Goal: Task Accomplishment & Management: Manage account settings

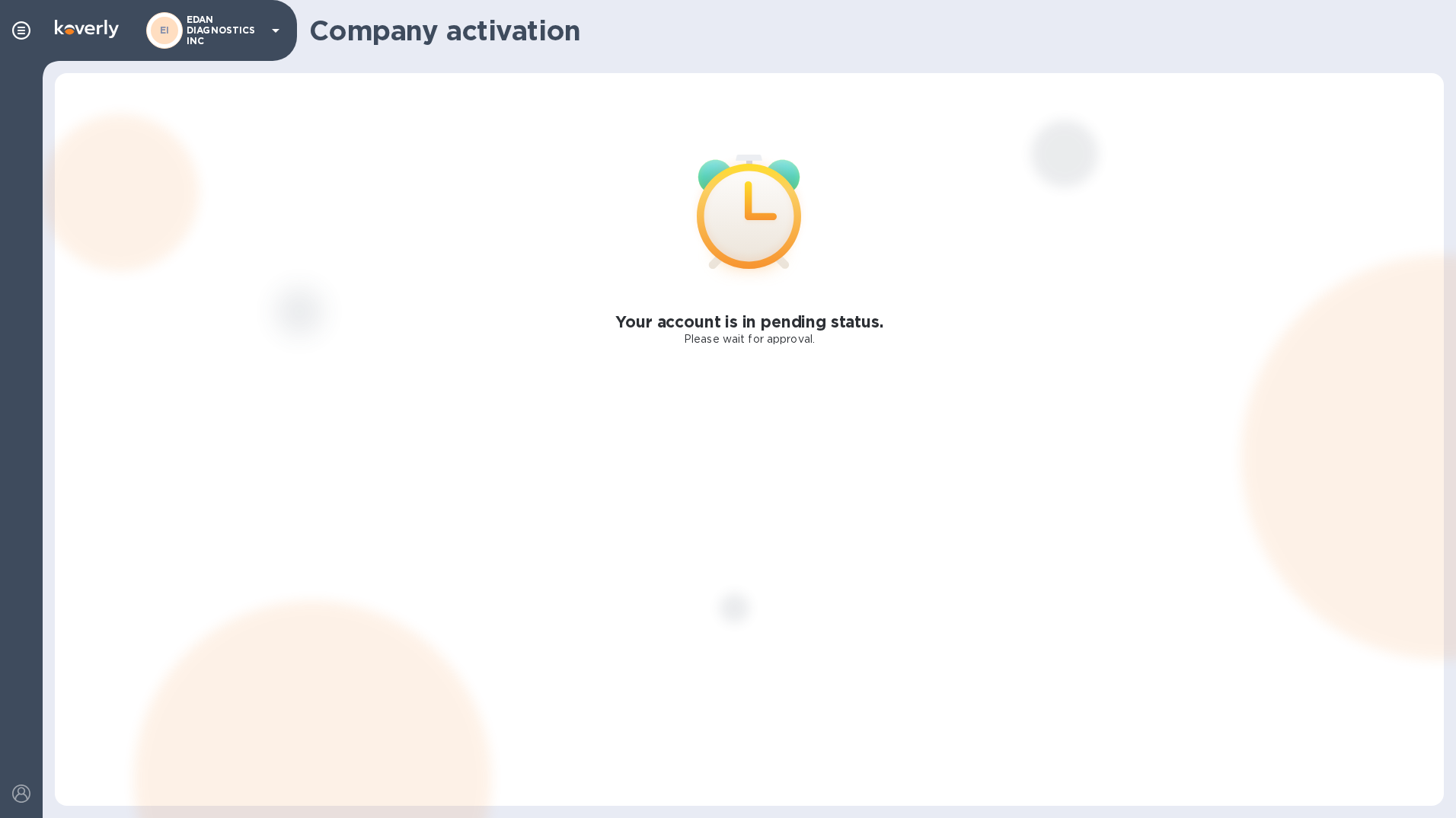
click at [251, 38] on p "EDAN DIAGNOSTICS INC" at bounding box center [224, 31] width 76 height 32
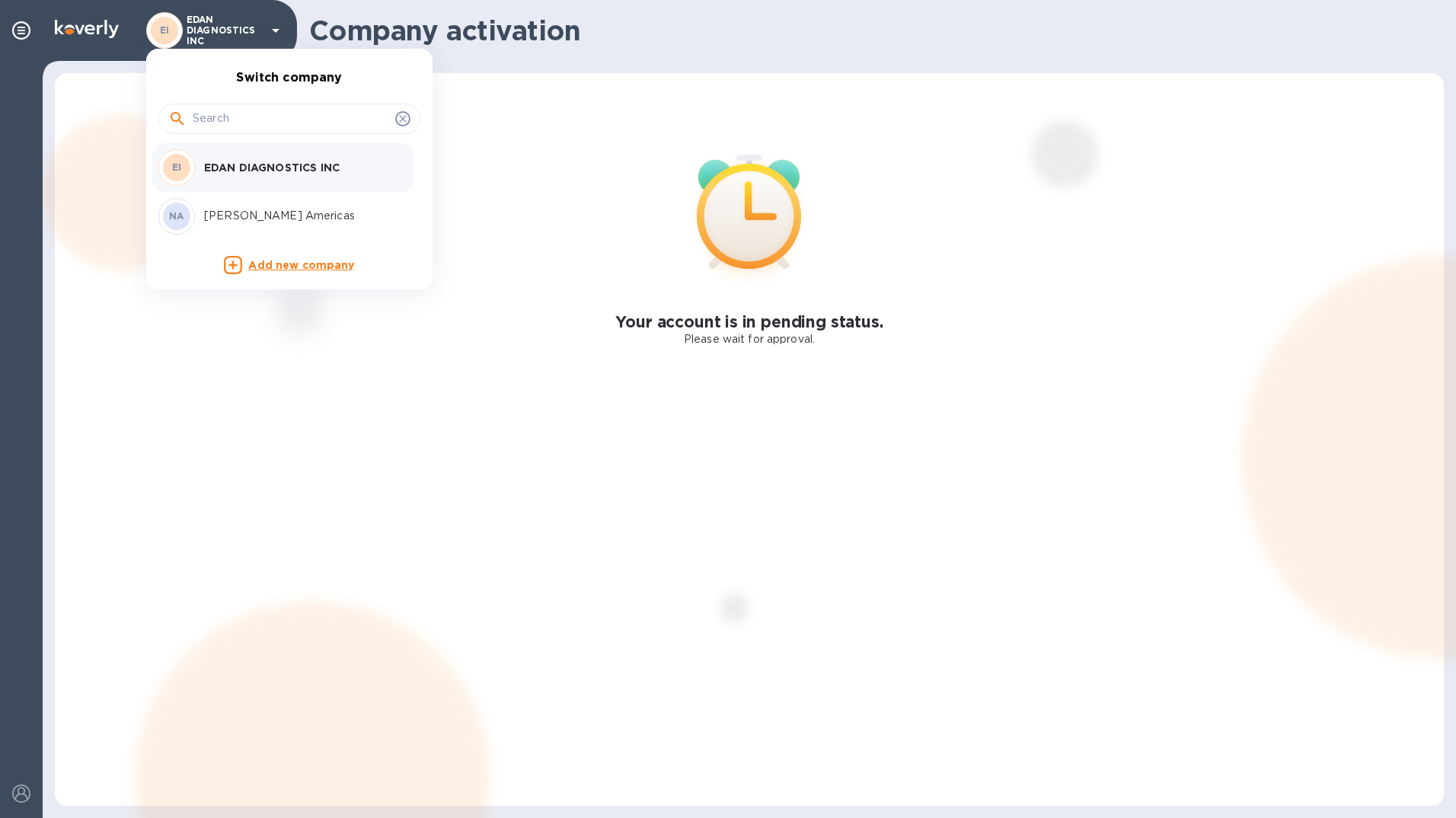
click at [260, 118] on input "text" at bounding box center [291, 119] width 196 height 23
paste input "NUOVA DISTRIBUTION USA LLC"
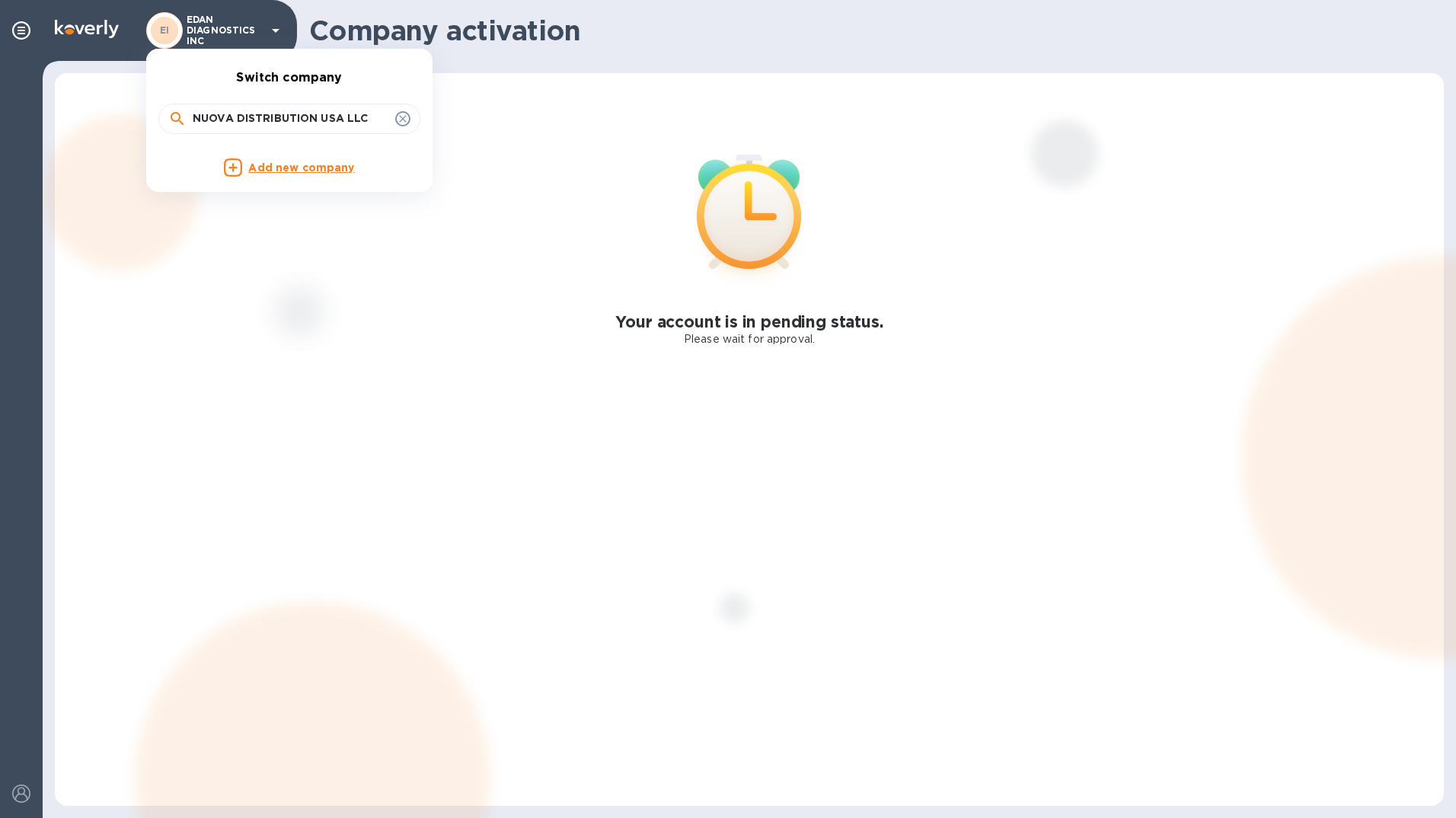
type input "NUOVA DISTRIBUTION USA LLC"
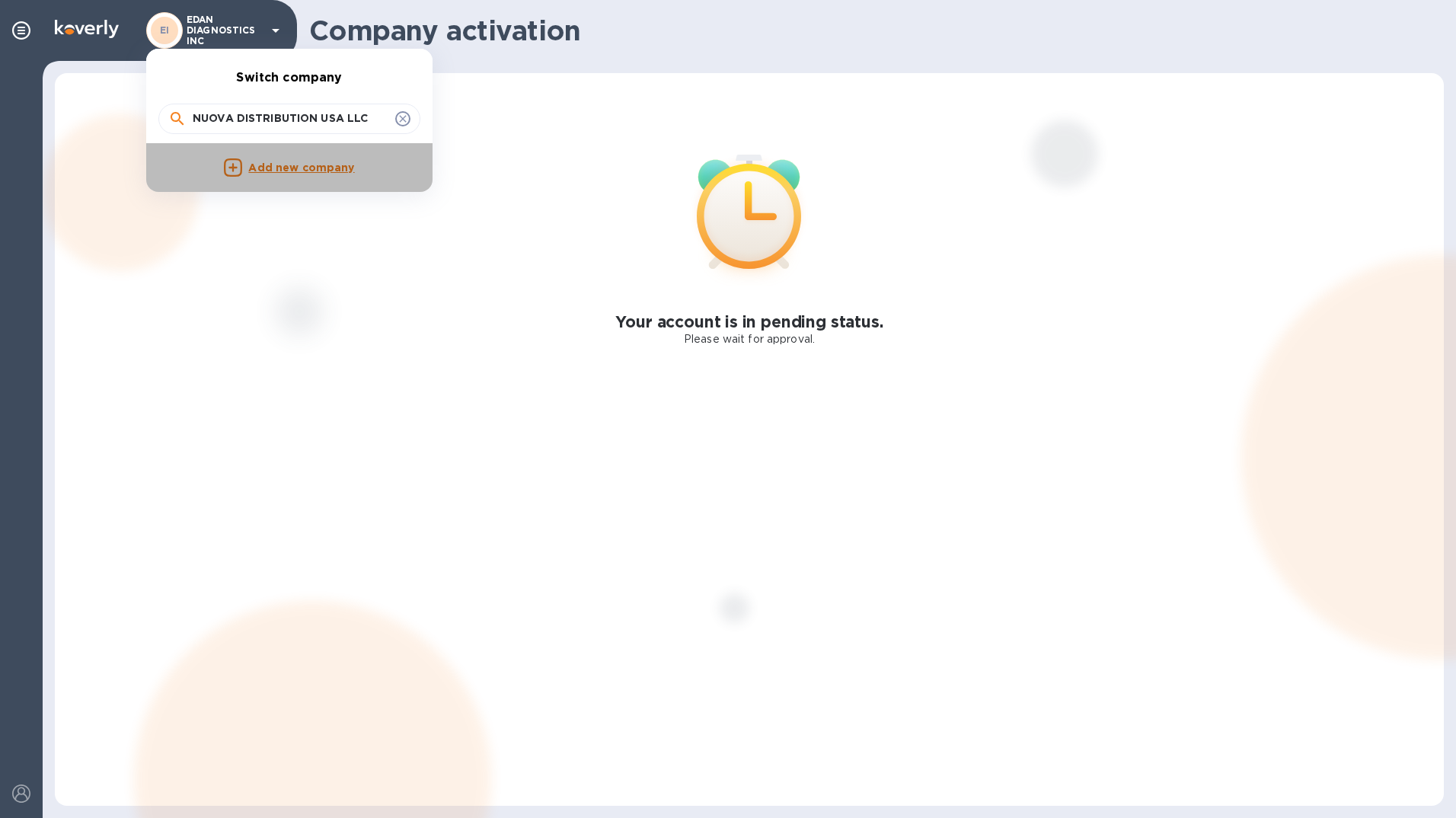
click at [256, 171] on p "Add new company" at bounding box center [301, 169] width 106 height 17
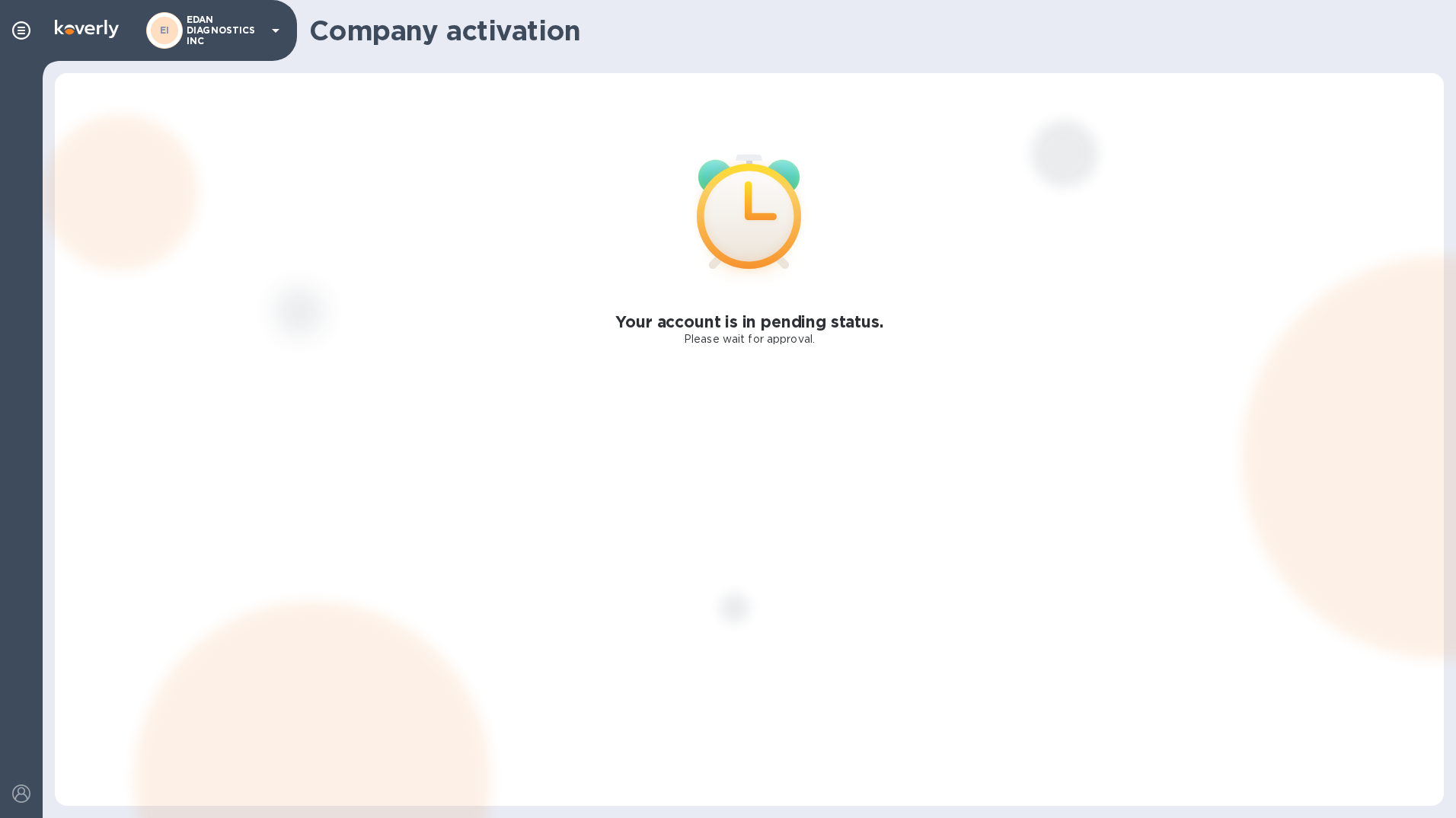
click at [270, 28] on icon at bounding box center [276, 31] width 19 height 19
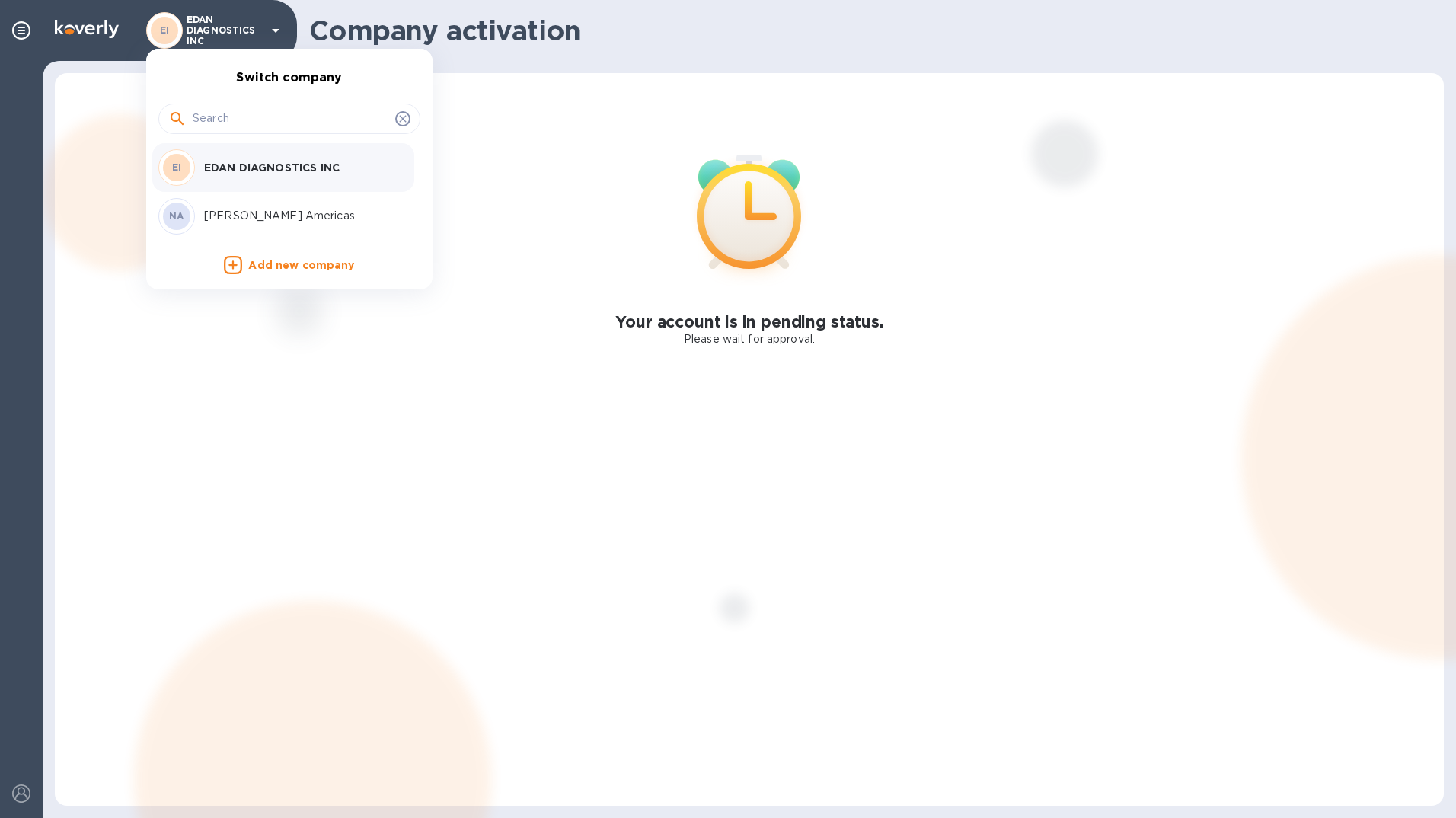
click at [289, 265] on p "Add new company" at bounding box center [301, 266] width 106 height 17
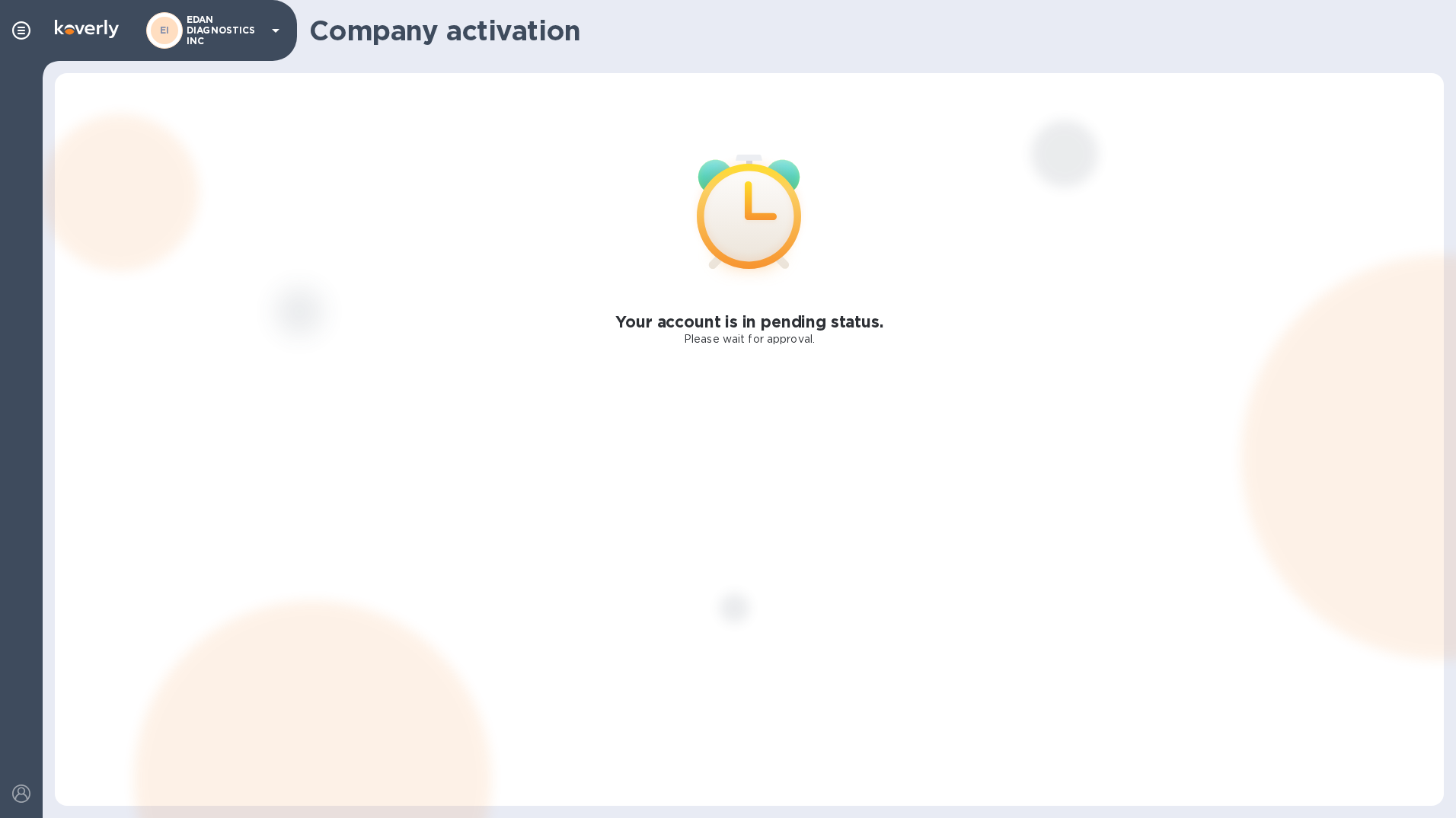
click at [2, 22] on div "EI EDAN DIAGNOSTICS INC" at bounding box center [148, 31] width 297 height 61
click at [30, 28] on icon at bounding box center [21, 31] width 19 height 19
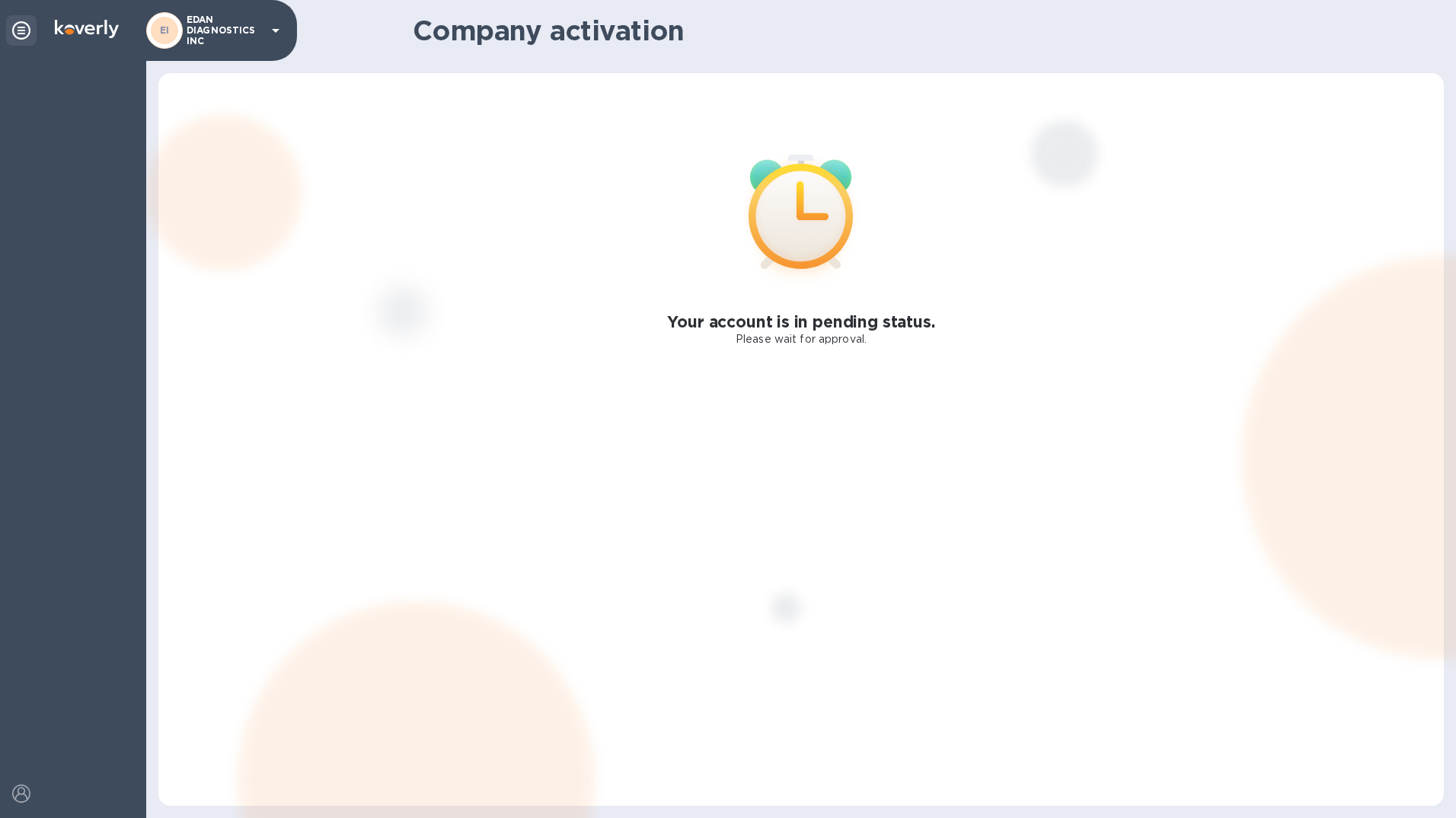
click at [23, 23] on icon at bounding box center [21, 31] width 19 height 19
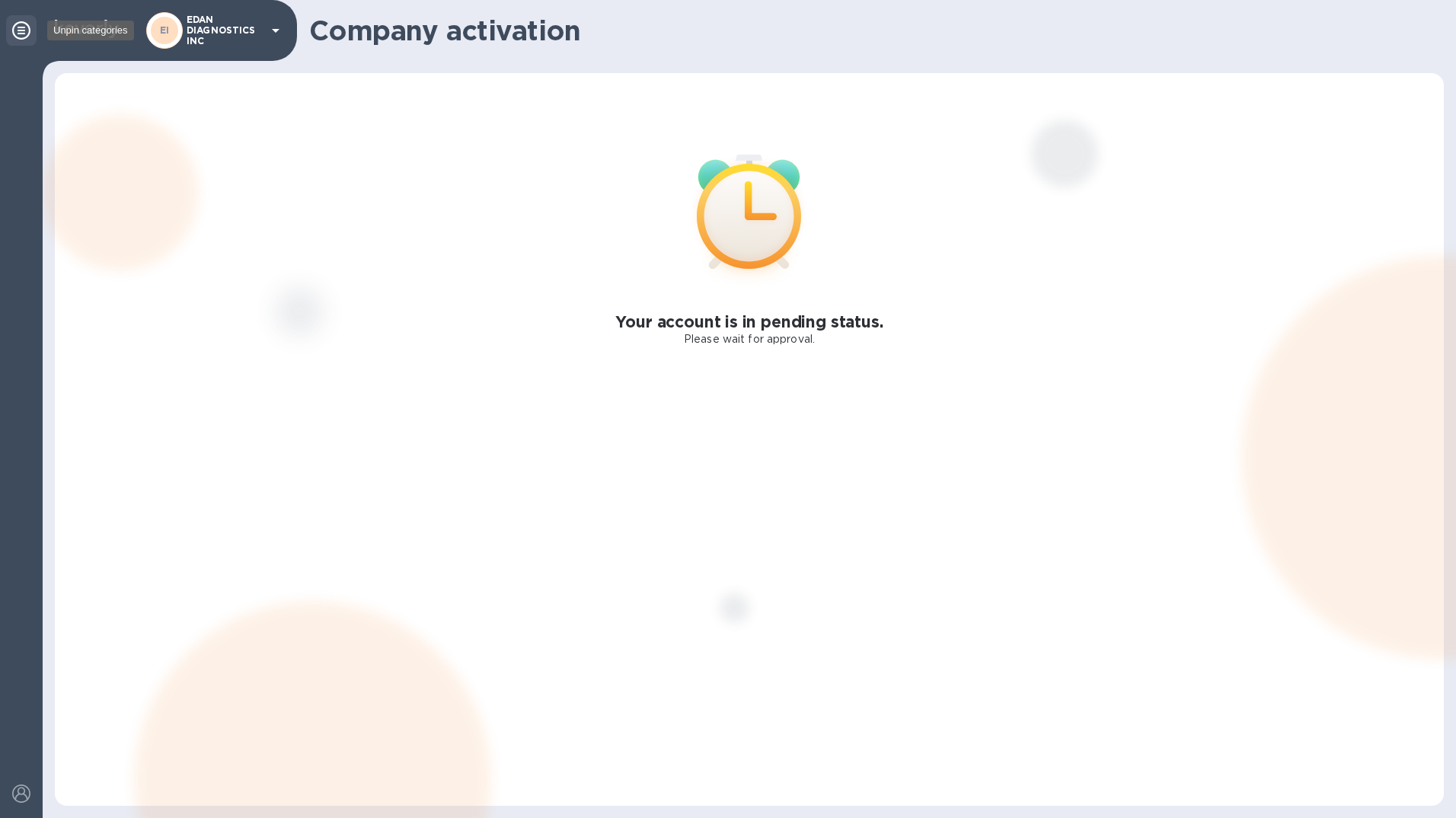
click at [31, 31] on div at bounding box center [21, 30] width 31 height 31
click at [90, 31] on img at bounding box center [86, 29] width 64 height 19
click at [253, 24] on p "EDAN DIAGNOSTICS INC" at bounding box center [224, 31] width 76 height 32
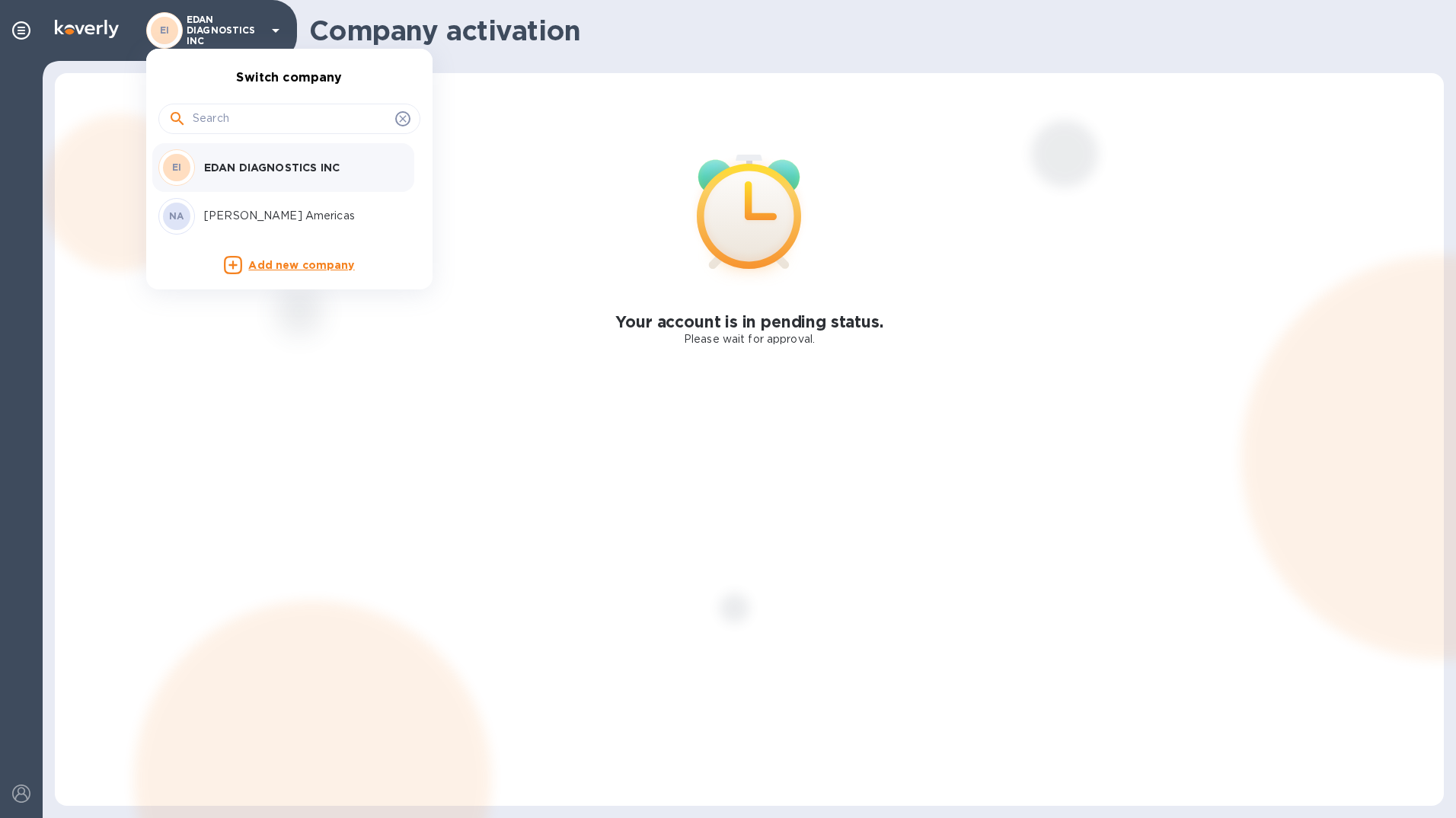
click at [291, 134] on div at bounding box center [289, 118] width 262 height 52
click at [252, 100] on div at bounding box center [289, 118] width 262 height 52
click at [251, 107] on div at bounding box center [289, 119] width 262 height 31
click at [246, 114] on input "text" at bounding box center [291, 119] width 196 height 23
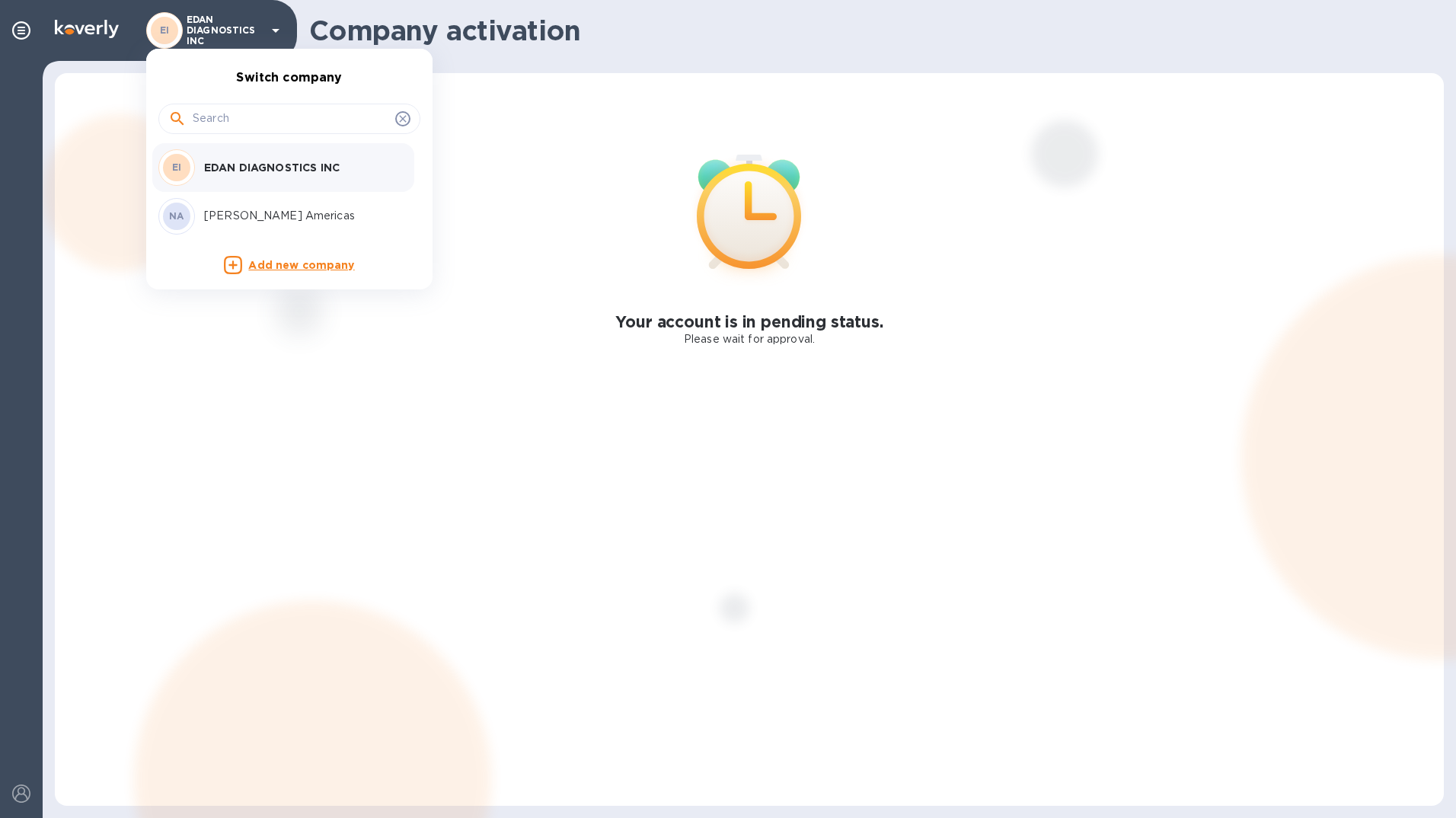
paste input "NUOVA DISTRIBUTION USA LLC"
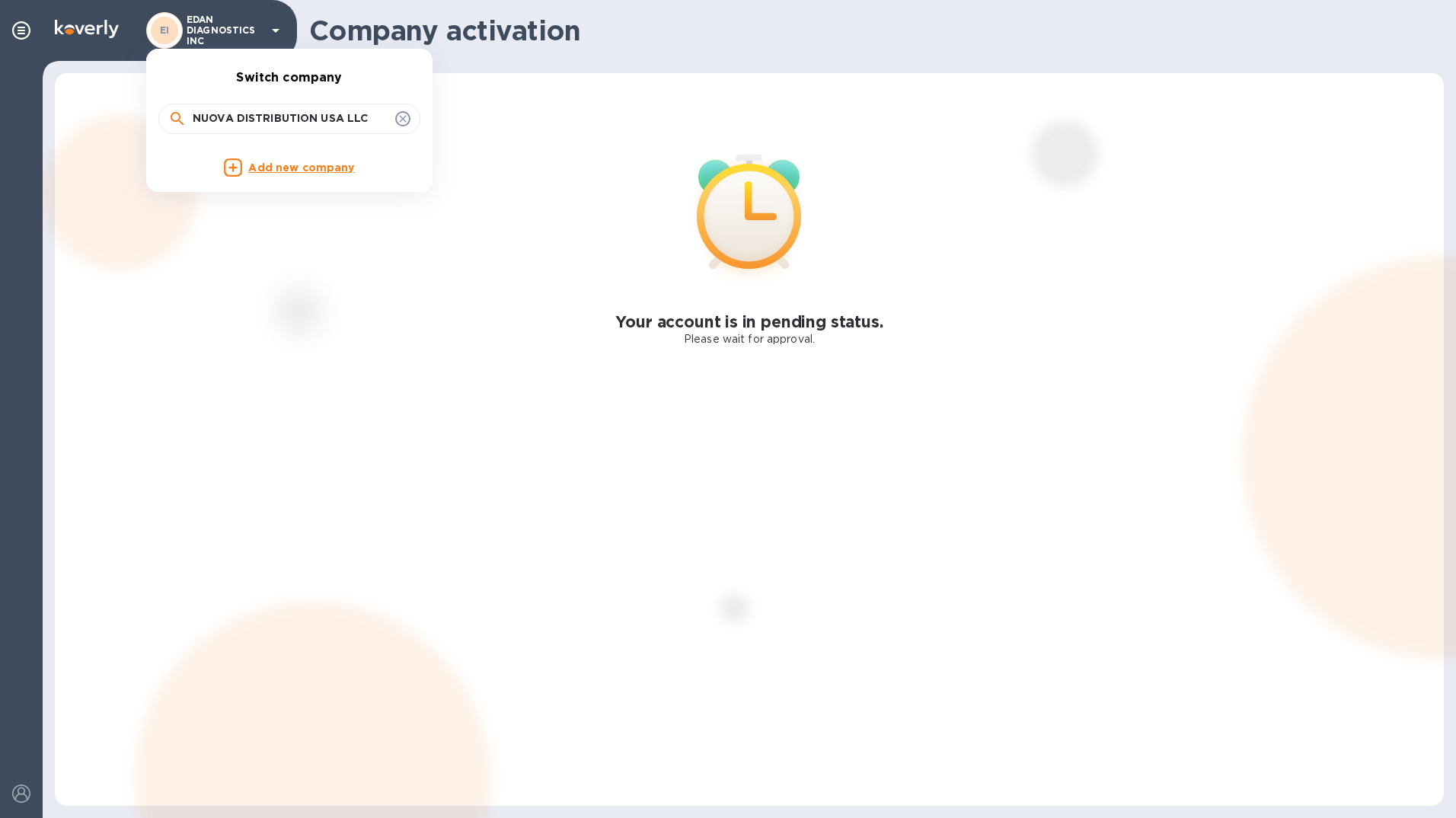
type input "NUOVA DISTRIBUTION USA LLC"
click at [404, 116] on icon at bounding box center [402, 119] width 12 height 12
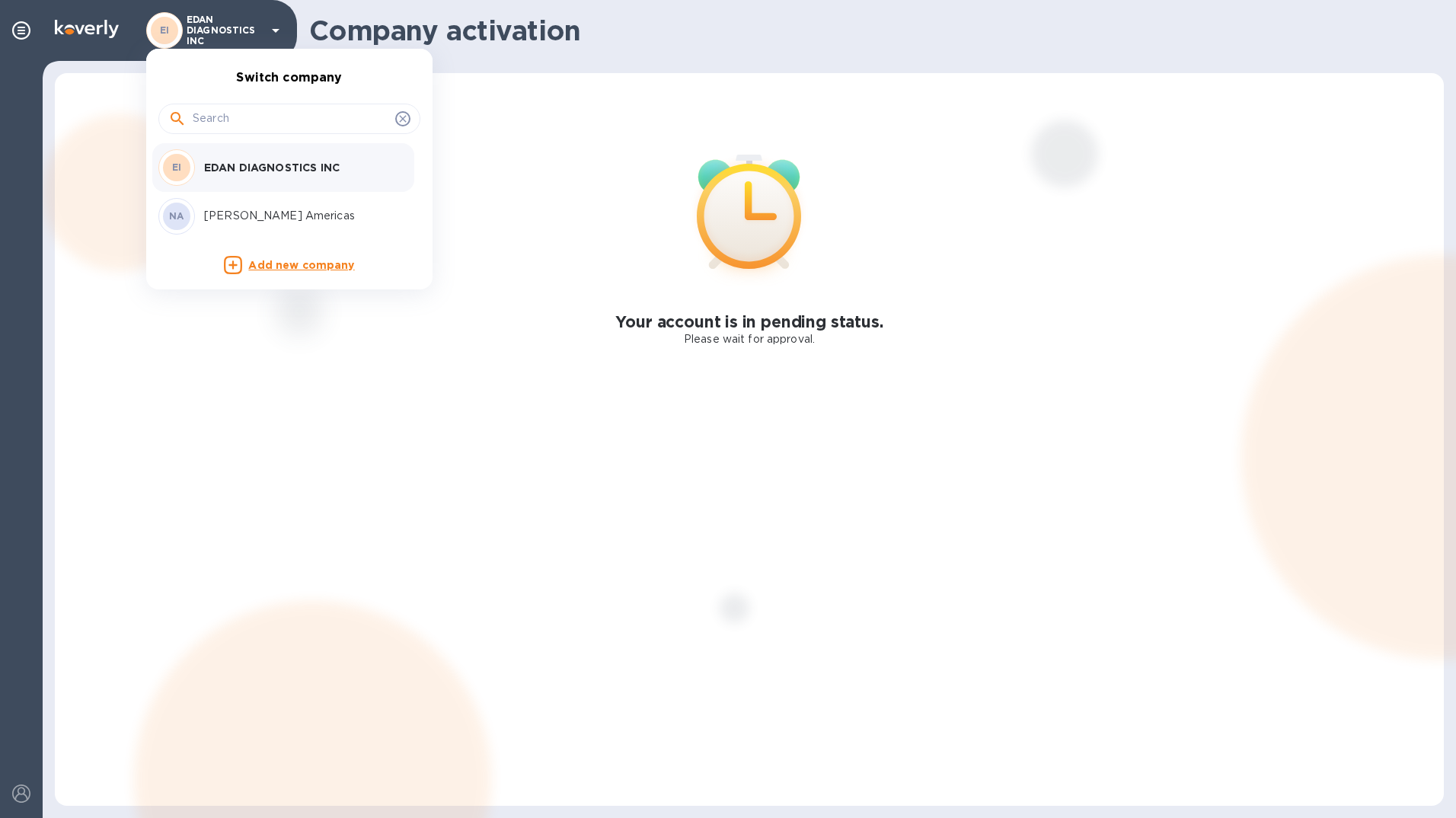
click at [503, 345] on div at bounding box center [728, 409] width 1456 height 818
